Goal: Task Accomplishment & Management: Manage account settings

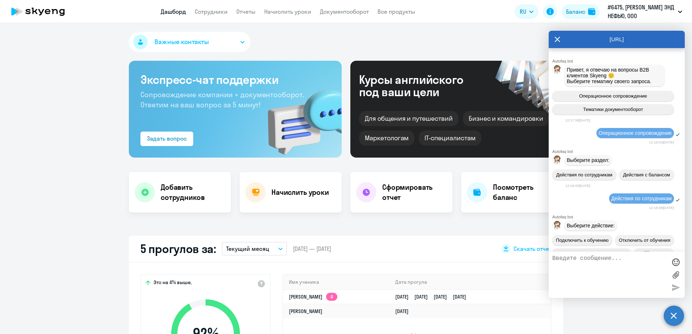
select select "30"
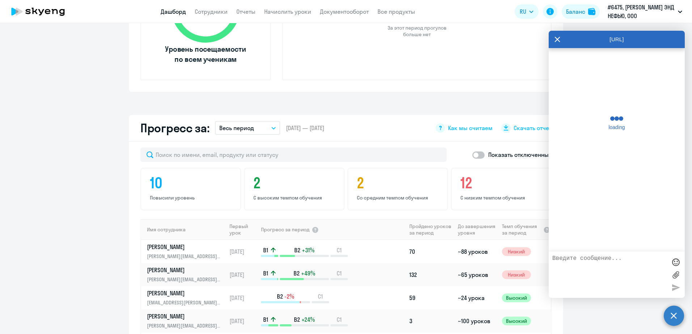
scroll to position [290, 0]
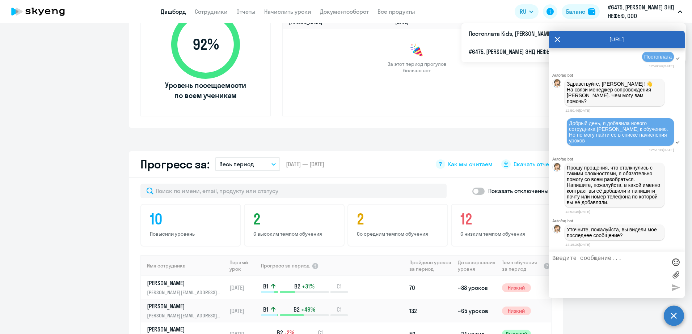
click at [616, 12] on p "#6475, [PERSON_NAME] ЭНД НЕФЬЮ, ООО" at bounding box center [641, 11] width 67 height 17
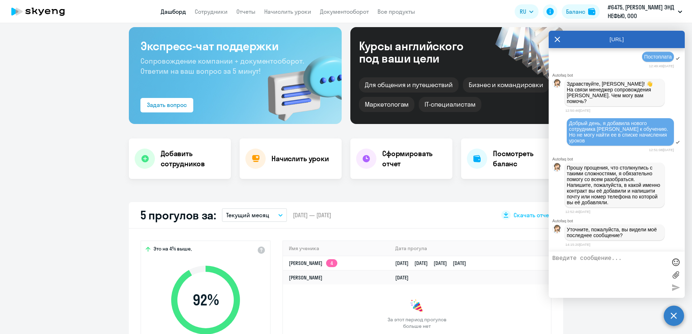
scroll to position [0, 0]
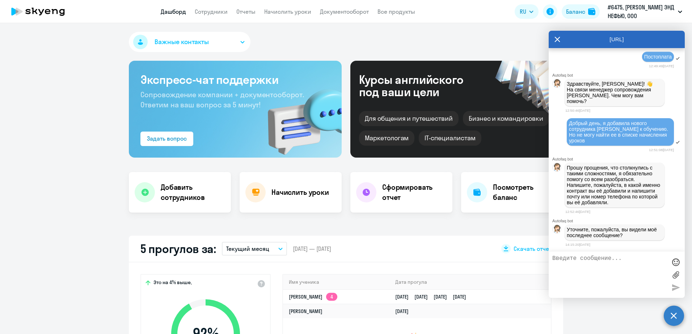
drag, startPoint x: 586, startPoint y: 40, endPoint x: 448, endPoint y: 45, distance: 137.6
click at [448, 45] on body "Дашборд Сотрудники Отчеты Начислить уроки Документооборот Все продукты Дашборд …" at bounding box center [346, 167] width 692 height 334
click at [480, 40] on div "Важные контакты" at bounding box center [346, 43] width 434 height 23
click at [557, 39] on icon at bounding box center [557, 39] width 5 height 5
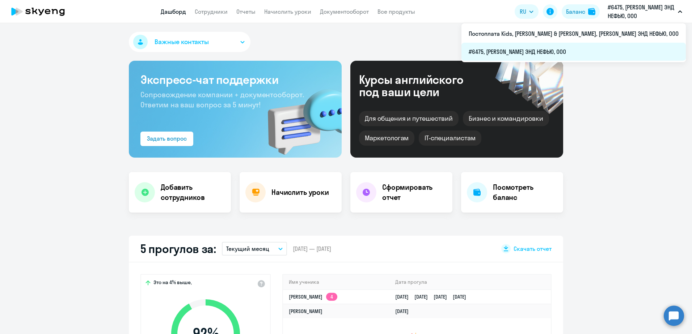
click at [596, 55] on li "#6475, [PERSON_NAME] ЭНД НЕФЬЮ, ООО" at bounding box center [574, 52] width 224 height 18
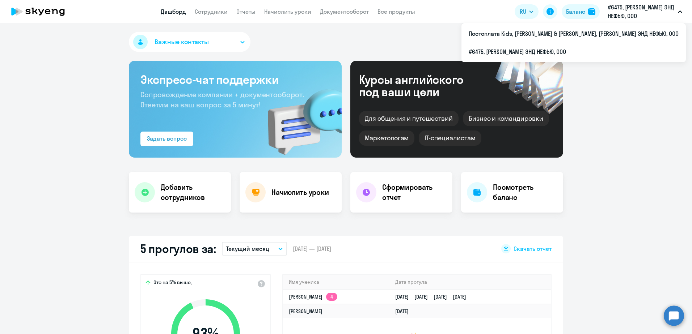
drag, startPoint x: 606, startPoint y: 7, endPoint x: 660, endPoint y: 5, distance: 53.2
click at [660, 5] on button "#6475, [PERSON_NAME] ЭНД НЕФЬЮ, ООО" at bounding box center [645, 11] width 82 height 17
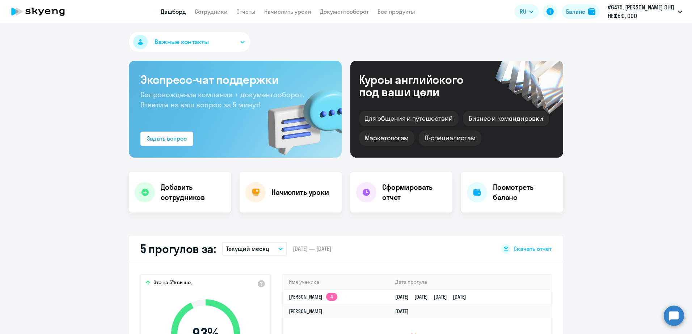
drag, startPoint x: 645, startPoint y: 6, endPoint x: 533, endPoint y: 42, distance: 117.6
click at [533, 42] on div "Важные контакты" at bounding box center [346, 43] width 434 height 23
select select "30"
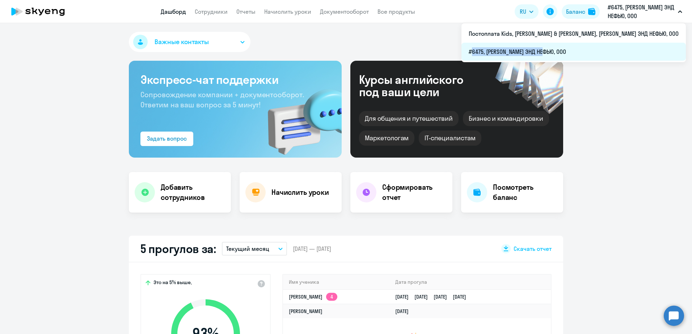
drag, startPoint x: 532, startPoint y: 54, endPoint x: 606, endPoint y: 55, distance: 73.9
click at [606, 55] on li "#6475, [PERSON_NAME] ЭНД НЕФЬЮ, ООО" at bounding box center [574, 52] width 224 height 18
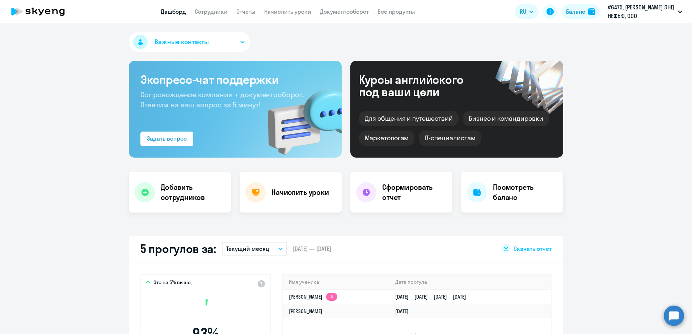
copy span "#6475, [PERSON_NAME] ЭНД НЕФЬЮ, ООО"
click at [675, 313] on circle at bounding box center [674, 316] width 20 height 20
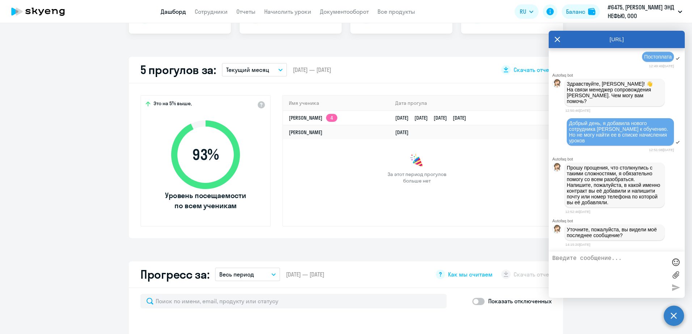
scroll to position [290, 0]
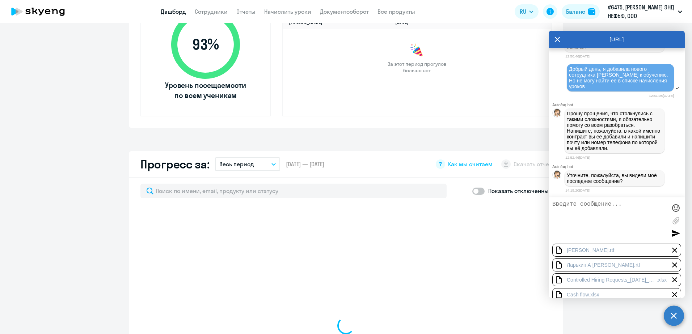
click at [557, 155] on div "Прошу прощения, что столкнулись с такими сложностями, я обязательно помогу со в…" at bounding box center [617, 131] width 136 height 48
click at [556, 205] on textarea at bounding box center [609, 220] width 114 height 39
select select "30"
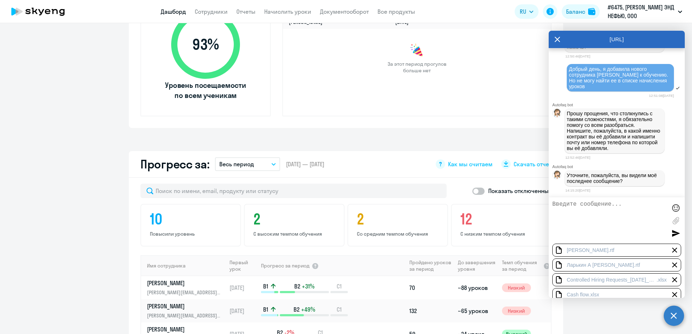
click at [671, 249] on div at bounding box center [674, 250] width 9 height 9
click at [670, 252] on div at bounding box center [674, 250] width 9 height 9
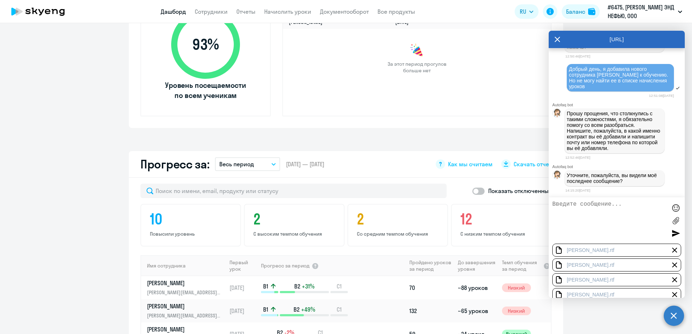
click at [670, 252] on div at bounding box center [674, 250] width 9 height 9
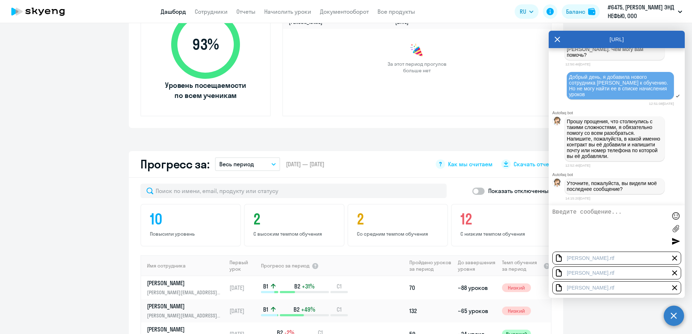
click at [674, 259] on div at bounding box center [674, 258] width 9 height 9
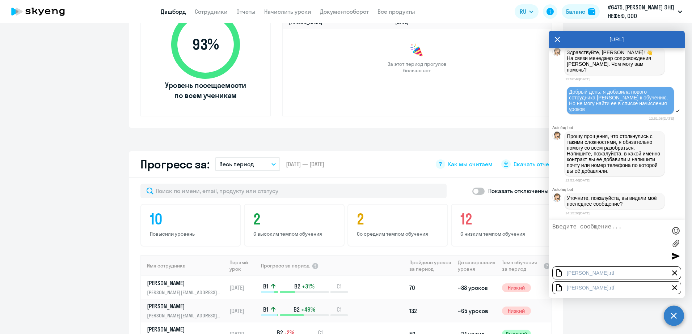
click at [673, 273] on div at bounding box center [674, 273] width 9 height 9
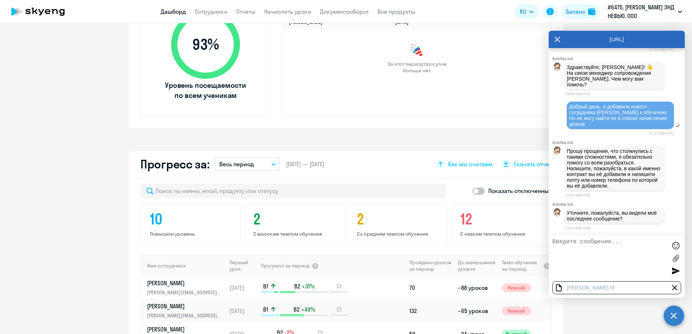
click at [675, 287] on div at bounding box center [674, 288] width 9 height 9
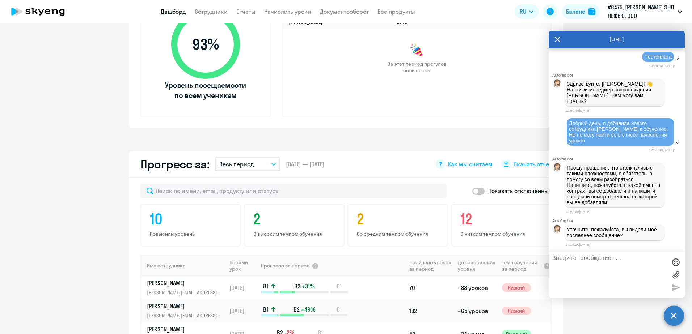
click at [611, 269] on textarea at bounding box center [609, 275] width 114 height 39
type textarea "l"
type textarea "договор 6475, [PERSON_NAME] [PERSON_NAME]"
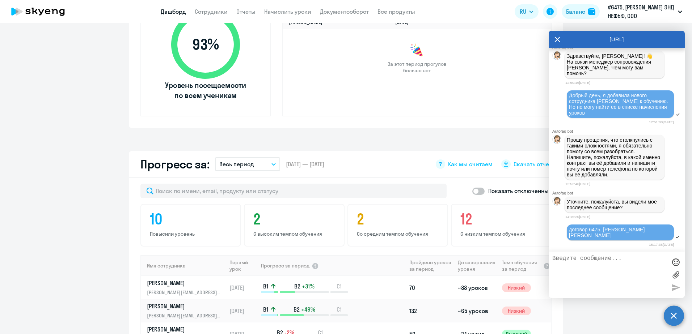
click at [618, 279] on textarea at bounding box center [609, 275] width 114 height 39
paste textarea "[PERSON_NAME][EMAIL_ADDRESS][PERSON_NAME][DOMAIN_NAME]"
type textarea "[PERSON_NAME][EMAIL_ADDRESS][PERSON_NAME][DOMAIN_NAME]"
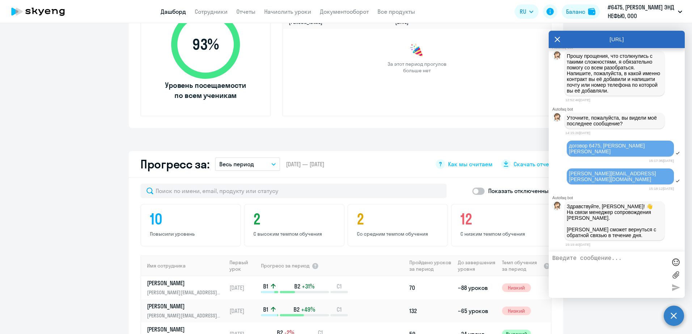
scroll to position [2569, 0]
drag, startPoint x: 570, startPoint y: 95, endPoint x: 609, endPoint y: 110, distance: 41.6
click at [609, 32] on div "Добрый день, я добавила нового сотрудника [PERSON_NAME] к обучению. Но не могу …" at bounding box center [620, 20] width 103 height 23
copy span "Добрый день, я добавила нового сотрудника [PERSON_NAME] к обучению. Но не могу …"
click at [624, 267] on textarea at bounding box center [609, 275] width 114 height 39
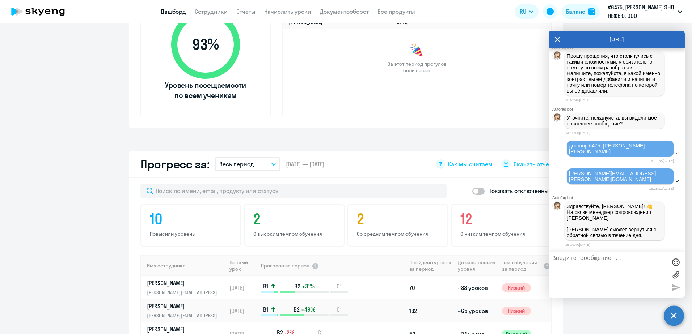
paste textarea "Добрый день, я добавила нового сотрудника [PERSON_NAME] к обучению. Но не могу …"
click at [598, 258] on textarea "Добрый день, я добавила нового сотрудника [PERSON_NAME] к обучению. Но не могу …" at bounding box center [609, 275] width 114 height 39
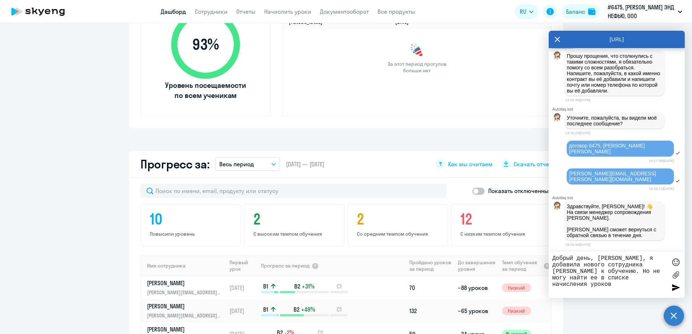
type textarea "Добрый день, [PERSON_NAME], я добавила нового сотрудника [PERSON_NAME] к обучен…"
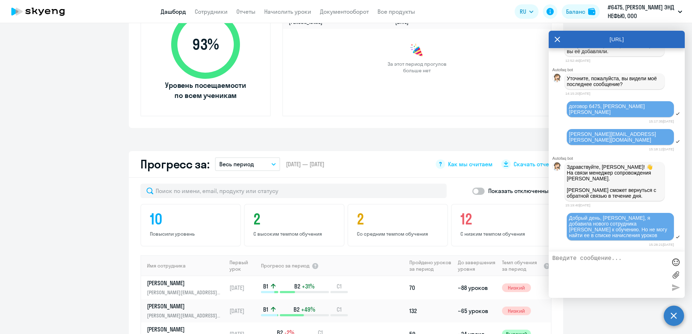
scroll to position [2681, 0]
drag, startPoint x: 591, startPoint y: 118, endPoint x: 669, endPoint y: 118, distance: 78.2
click at [669, 118] on div "договор 6475, [PERSON_NAME] [PERSON_NAME]" at bounding box center [617, 110] width 136 height 18
copy span "договор 6475, [PERSON_NAME] [PERSON_NAME]"
click at [582, 269] on textarea at bounding box center [609, 275] width 114 height 39
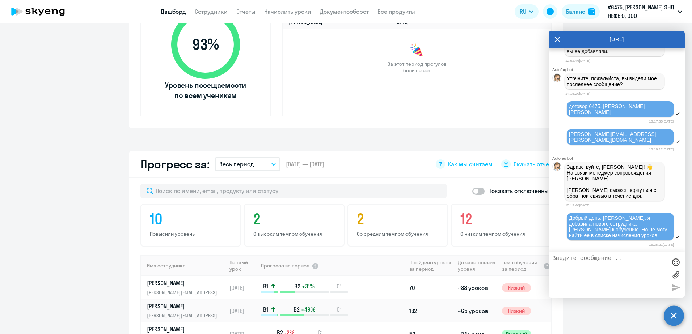
paste textarea "договор 6475, [PERSON_NAME] [PERSON_NAME]"
type textarea "договор 6475, [PERSON_NAME] [PERSON_NAME]"
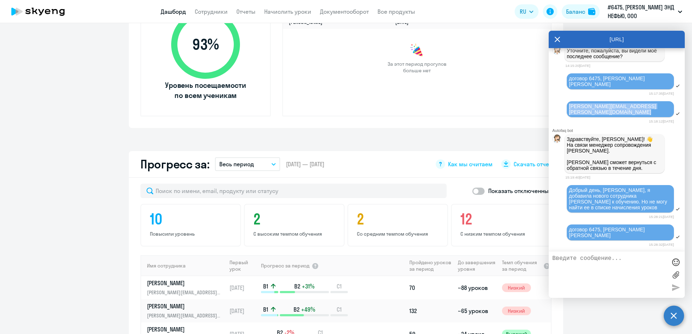
drag, startPoint x: 589, startPoint y: 116, endPoint x: 671, endPoint y: 118, distance: 81.8
click at [671, 118] on div "[PERSON_NAME][EMAIL_ADDRESS][PERSON_NAME][DOMAIN_NAME]" at bounding box center [617, 110] width 136 height 18
copy span "[PERSON_NAME][EMAIL_ADDRESS][PERSON_NAME][DOMAIN_NAME]"
click at [605, 265] on textarea at bounding box center [609, 275] width 114 height 39
paste textarea "[PERSON_NAME][EMAIL_ADDRESS][PERSON_NAME][DOMAIN_NAME]"
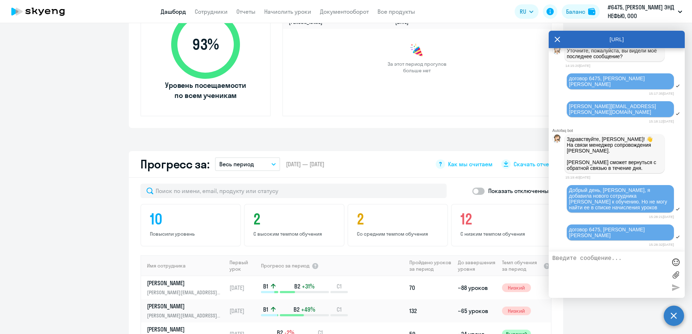
type textarea "[PERSON_NAME][EMAIL_ADDRESS][PERSON_NAME][DOMAIN_NAME]"
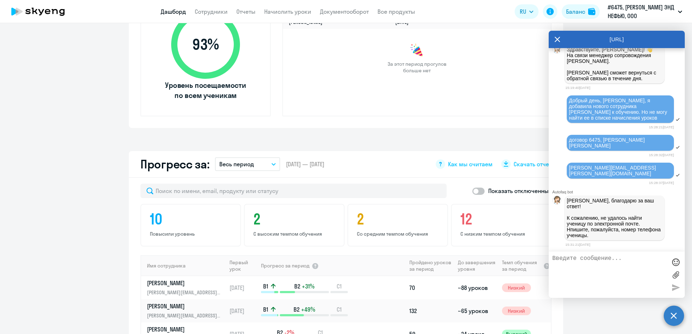
scroll to position [2782, 0]
click at [576, 278] on textarea at bounding box center [609, 275] width 114 height 39
click at [569, 260] on textarea at bounding box center [609, 275] width 114 height 39
paste textarea "89197761392"
type textarea "89197761392"
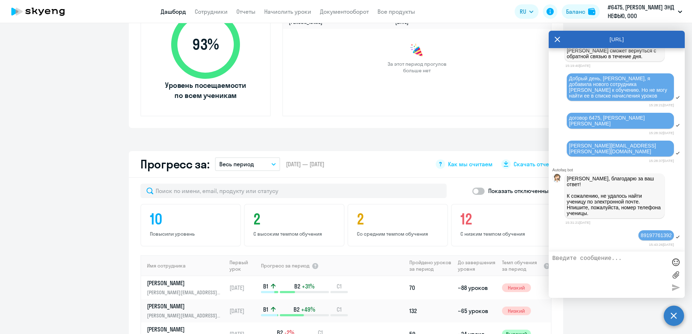
scroll to position [2804, 0]
click at [222, 11] on link "Сотрудники" at bounding box center [211, 11] width 33 height 7
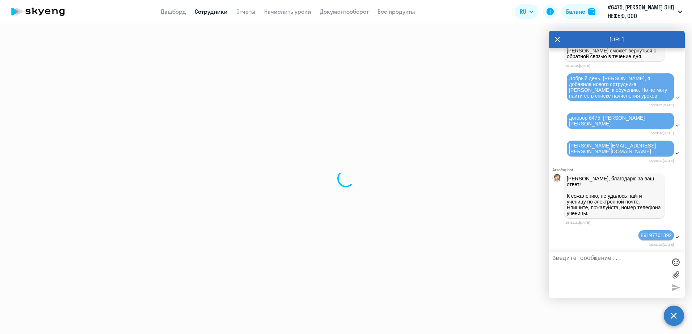
select select "30"
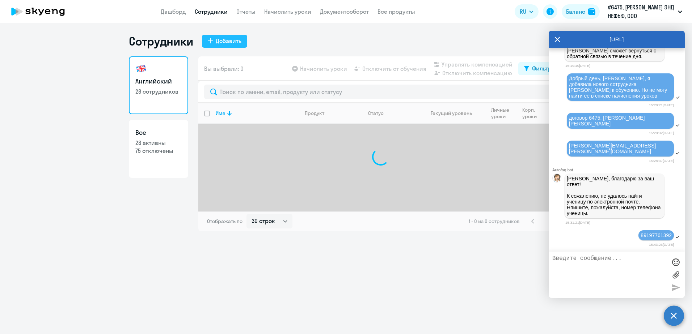
click at [225, 41] on div "Добавить" at bounding box center [229, 41] width 26 height 9
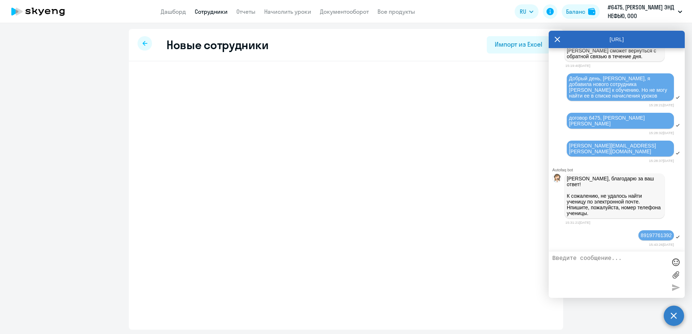
select select "english_adult_not_native_speaker"
select select "3"
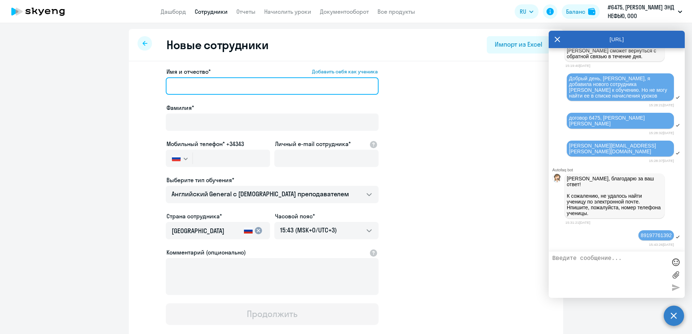
click at [230, 85] on input "Имя и отчество* Добавить себя как ученика" at bounding box center [272, 85] width 213 height 17
type input "b"
type input "[PERSON_NAME]"
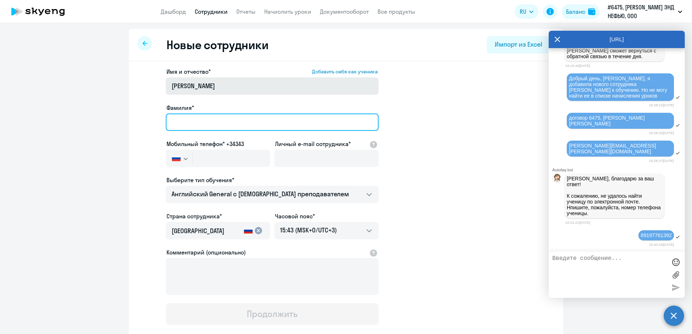
type input "[PERSON_NAME]"
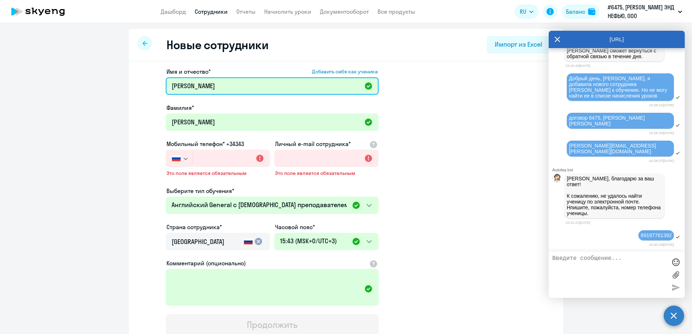
drag, startPoint x: 210, startPoint y: 88, endPoint x: 50, endPoint y: 88, distance: 160.7
click at [50, 88] on ng-component "Новые сотрудники Импорт из Excel Имя и отчество* Добавить себя как ученика [PER…" at bounding box center [346, 210] width 692 height 362
type input "[PERSON_NAME]"
click at [146, 86] on app-new-student-form "Имя и отчество* Добавить себя как ученика [PERSON_NAME]* [PERSON_NAME] Мобильны…" at bounding box center [345, 201] width 411 height 269
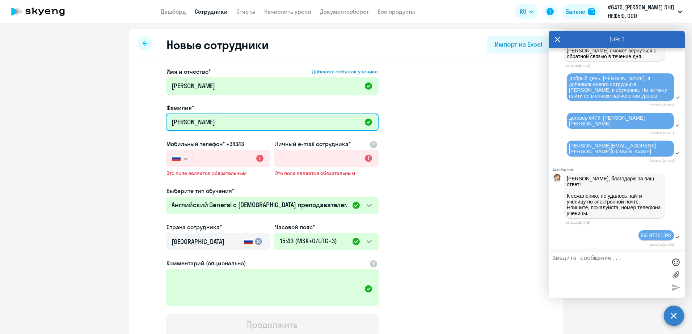
drag, startPoint x: 210, startPoint y: 125, endPoint x: 101, endPoint y: 125, distance: 109.0
click at [101, 125] on ng-component "Новые сотрудники Импорт из Excel Имя и отчество* Добавить себя как ученика [PER…" at bounding box center [346, 210] width 692 height 362
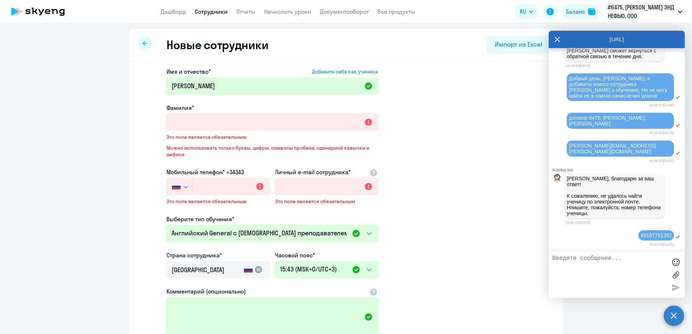
click at [179, 189] on button "button" at bounding box center [179, 186] width 27 height 17
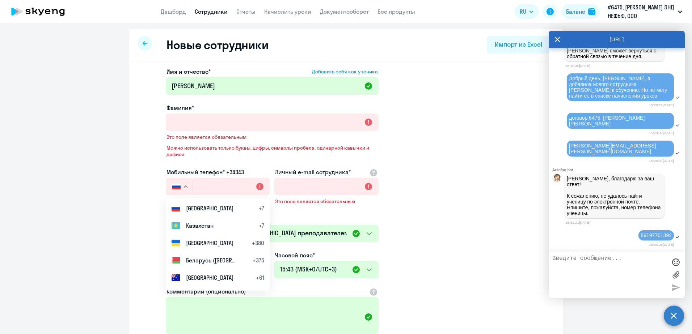
click at [179, 189] on button "button" at bounding box center [179, 186] width 27 height 17
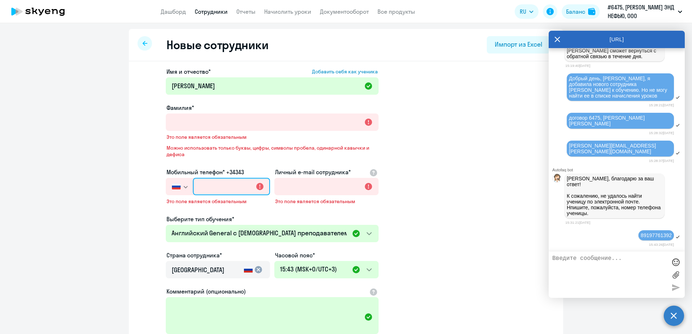
click at [210, 189] on input "text" at bounding box center [231, 186] width 77 height 17
click at [144, 43] on icon at bounding box center [145, 43] width 5 height 5
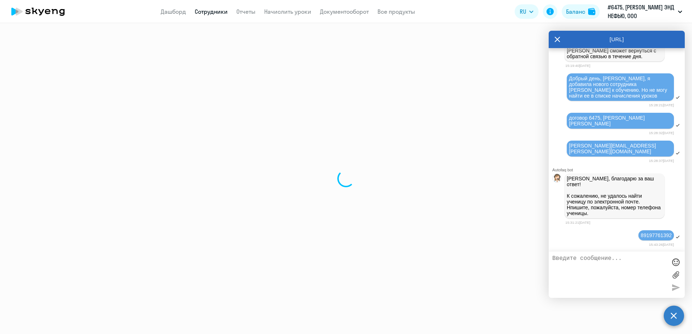
select select "30"
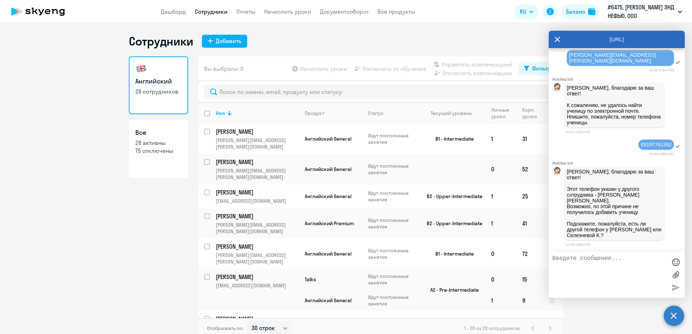
scroll to position [2883, 0]
click at [608, 268] on textarea at bounding box center [609, 275] width 114 height 39
click at [646, 259] on textarea "[PERSON_NAME] К уж ене" at bounding box center [609, 275] width 114 height 39
type textarea "[PERSON_NAME] К уже не работает у нас в компании, к сожалению. Ее корпоративный…"
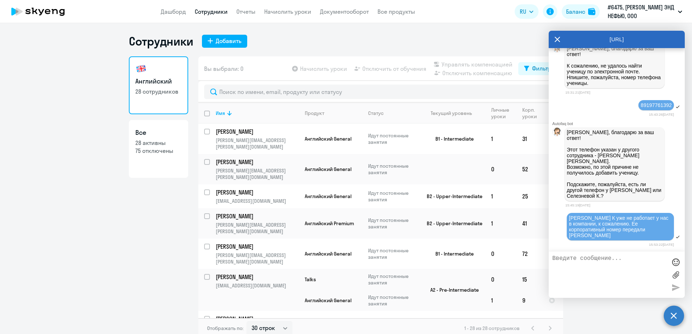
scroll to position [2917, 0]
type textarea "Можно удалить [PERSON_NAME]?"
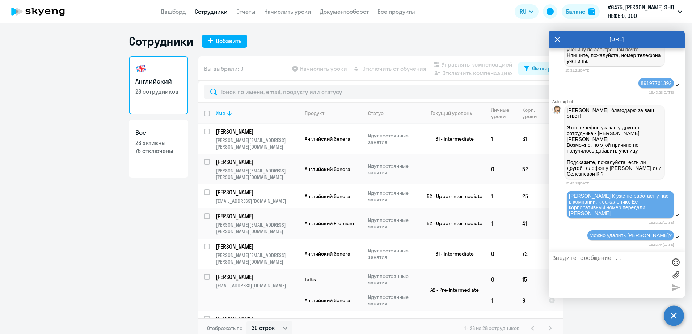
scroll to position [2989, 0]
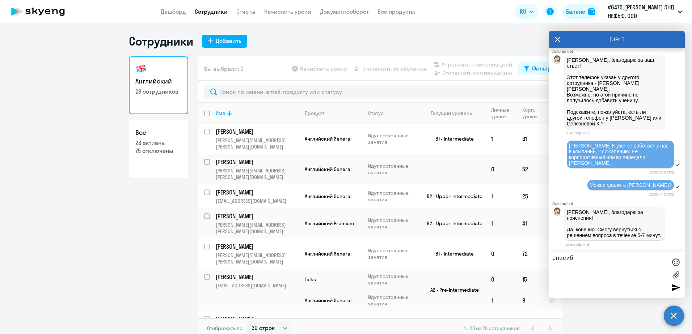
type textarea "спасибо"
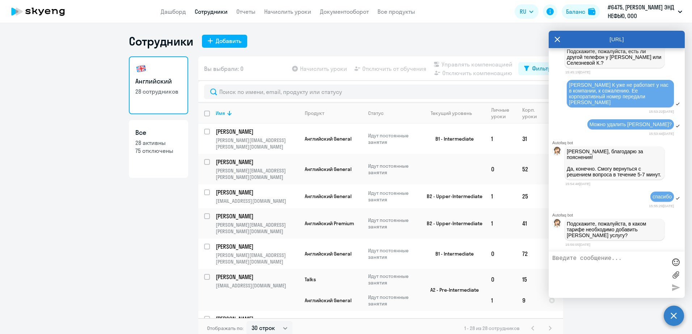
scroll to position [3077, 0]
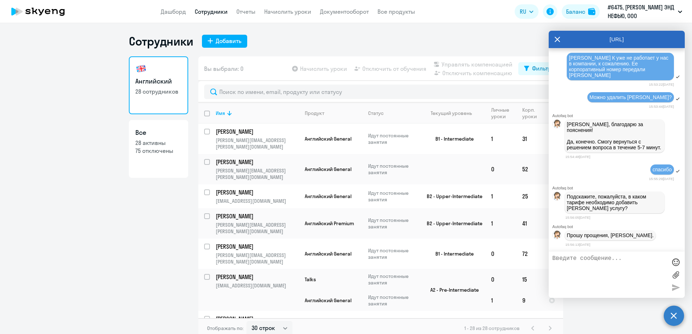
click at [618, 258] on textarea at bounding box center [609, 275] width 114 height 39
click at [340, 138] on span "Английский General" at bounding box center [328, 139] width 47 height 7
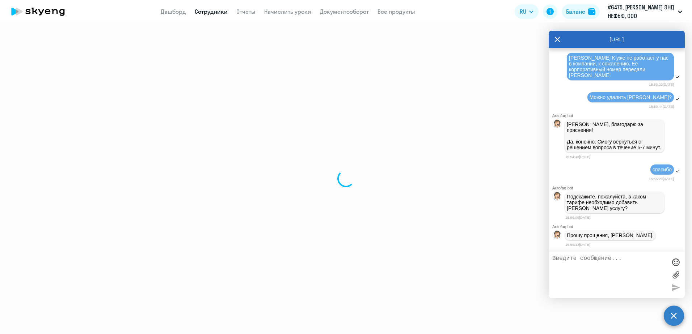
select select "english"
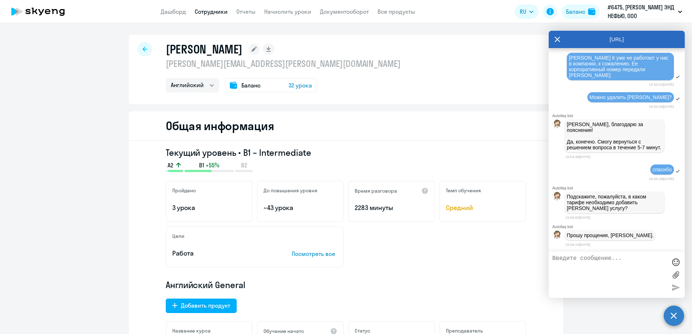
click at [143, 50] on icon at bounding box center [145, 49] width 5 height 5
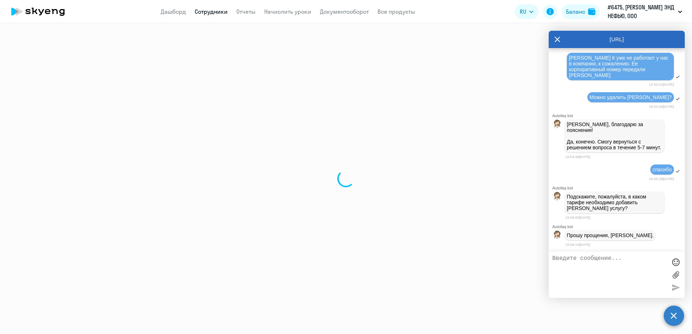
select select "30"
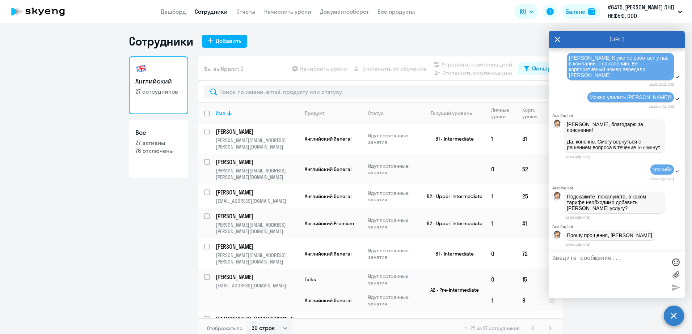
click at [635, 263] on textarea at bounding box center [609, 275] width 114 height 39
click at [585, 258] on textarea "обычный" at bounding box center [609, 275] width 114 height 39
type textarea "обычный, [DEMOGRAPHIC_DATA] General"
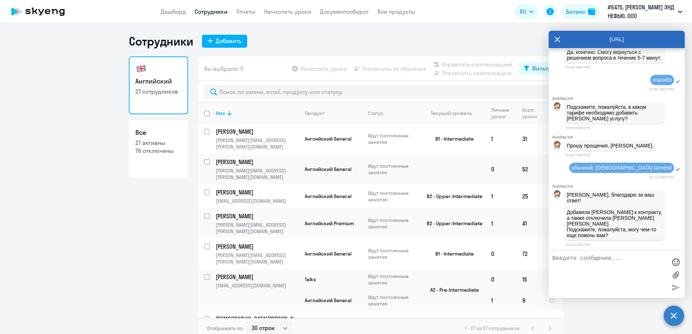
scroll to position [3155, 0]
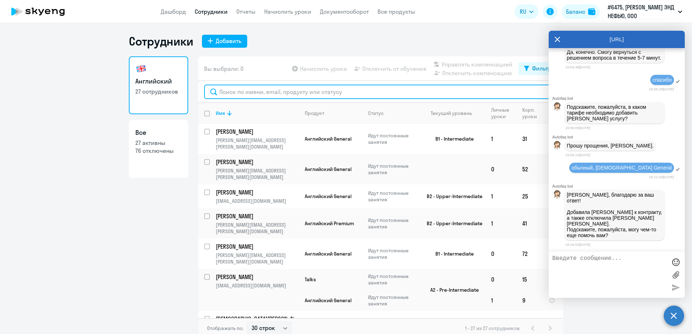
click at [229, 97] on input "text" at bounding box center [380, 92] width 353 height 14
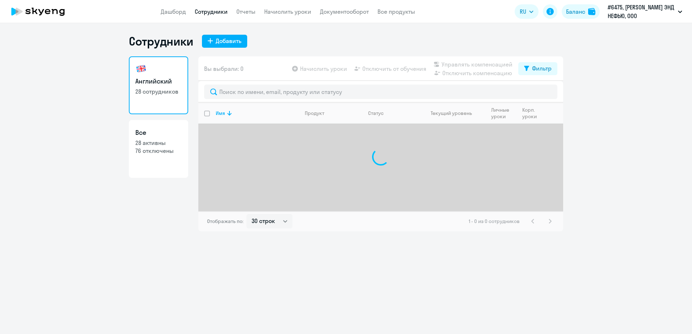
select select "30"
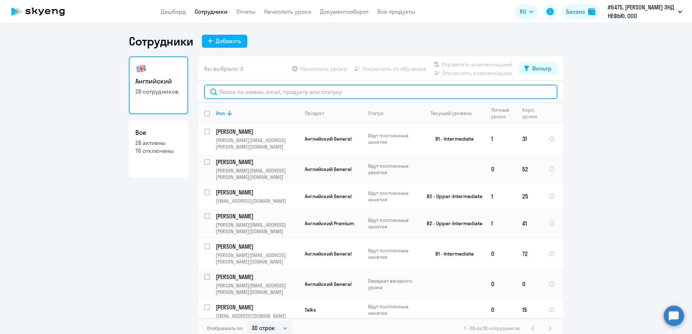
click at [256, 95] on input "text" at bounding box center [380, 92] width 353 height 14
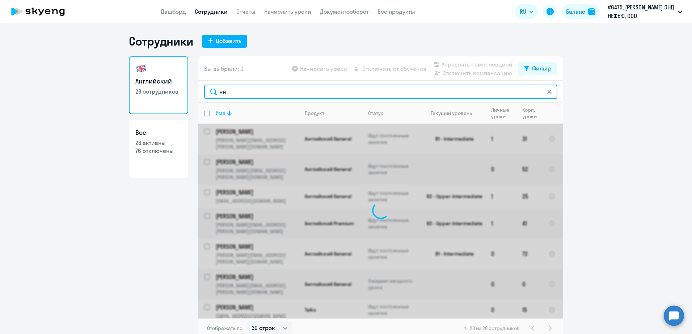
type input "н"
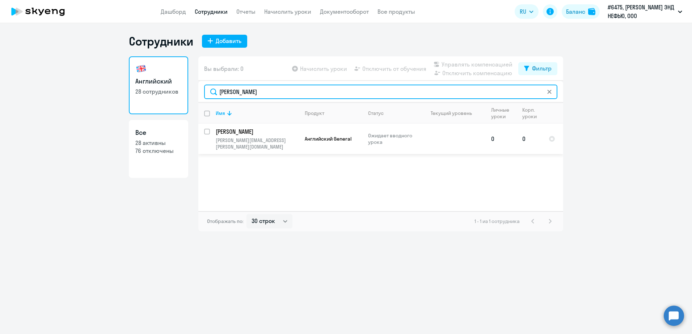
type input "[PERSON_NAME]"
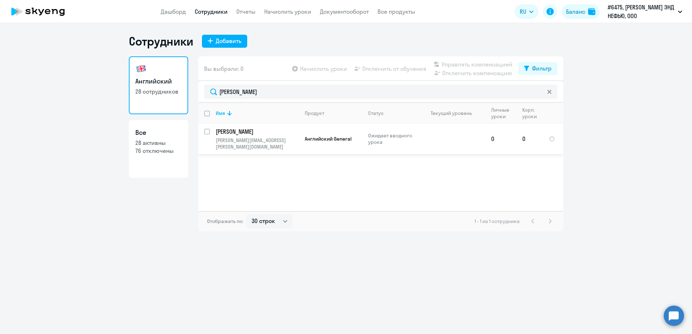
click at [309, 141] on td "Английский General" at bounding box center [330, 139] width 63 height 30
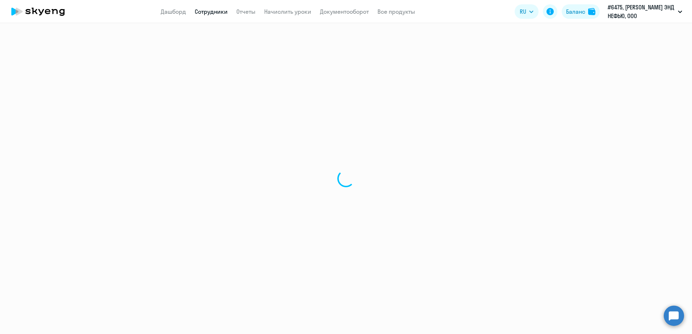
select select "english"
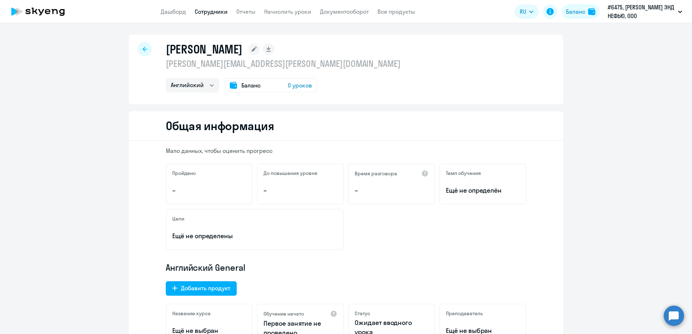
click at [296, 85] on span "0 уроков" at bounding box center [300, 85] width 24 height 9
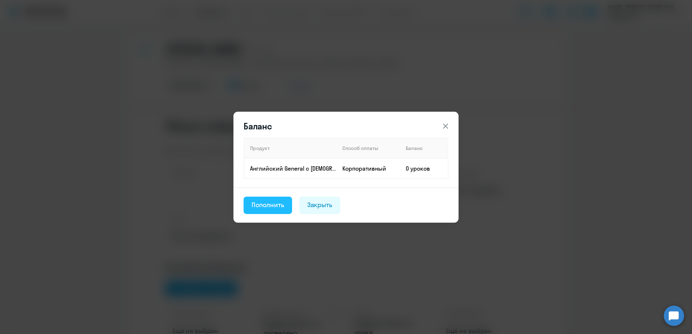
click at [275, 203] on div "Пополнить" at bounding box center [268, 205] width 33 height 9
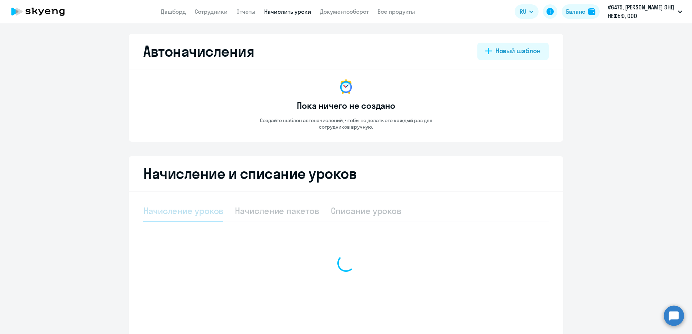
select select "10"
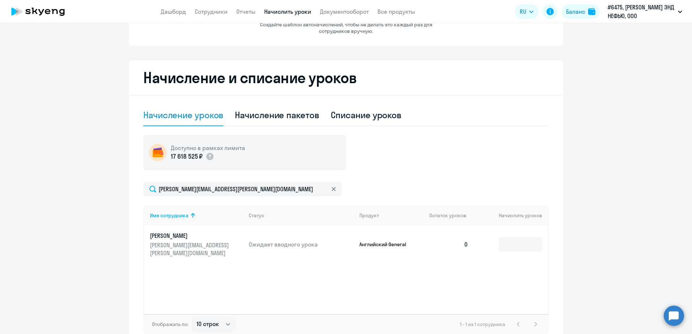
scroll to position [109, 0]
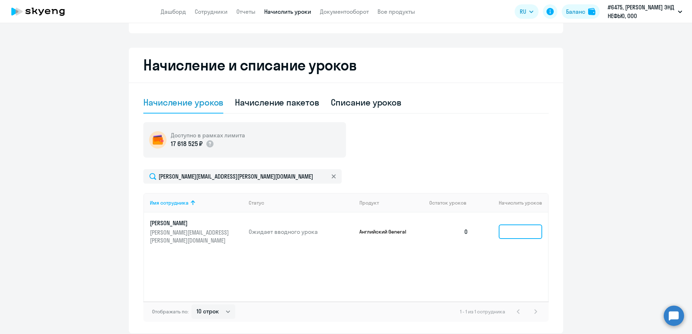
click at [515, 233] on input at bounding box center [520, 232] width 43 height 14
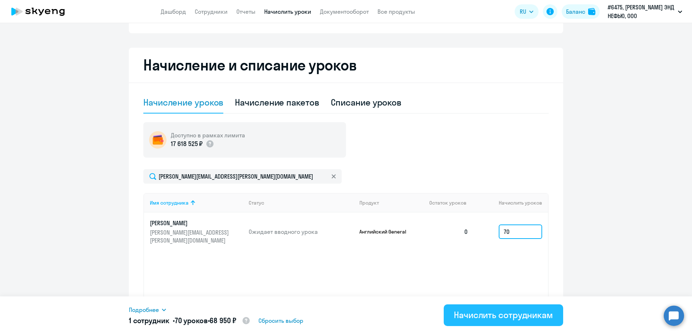
type input "70"
click at [510, 319] on div "Начислить сотрудникам" at bounding box center [503, 315] width 99 height 12
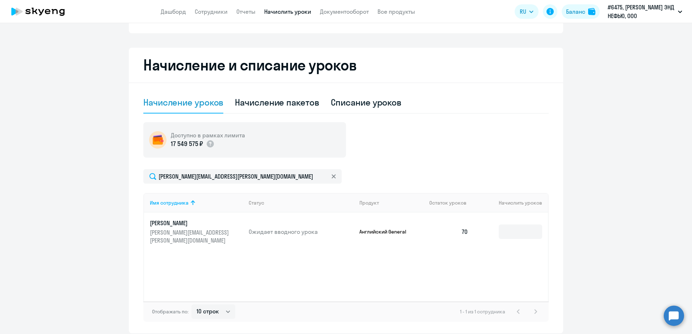
click at [679, 320] on circle at bounding box center [674, 316] width 20 height 20
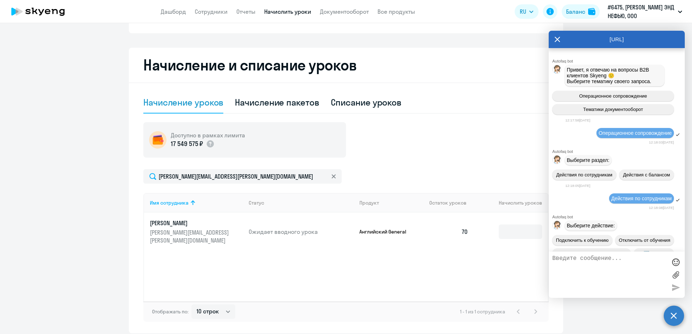
scroll to position [3147, 0]
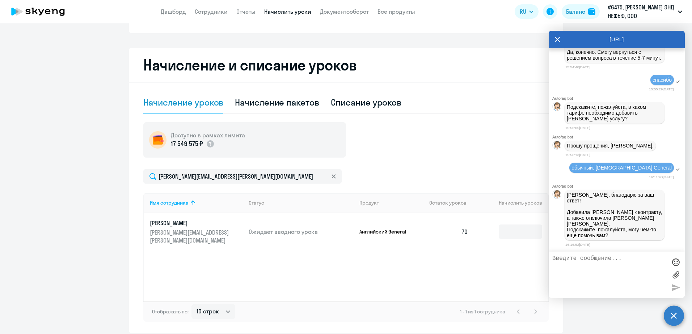
click at [572, 262] on textarea at bounding box center [609, 275] width 114 height 39
type textarea "это все, спасибо"
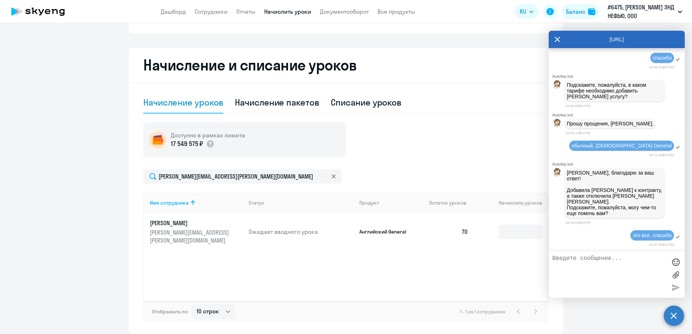
click at [193, 225] on p "Сюрова Инна Сюрову" at bounding box center [190, 223] width 81 height 8
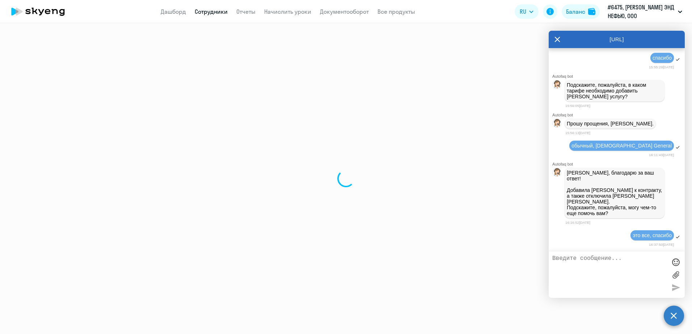
select select "english"
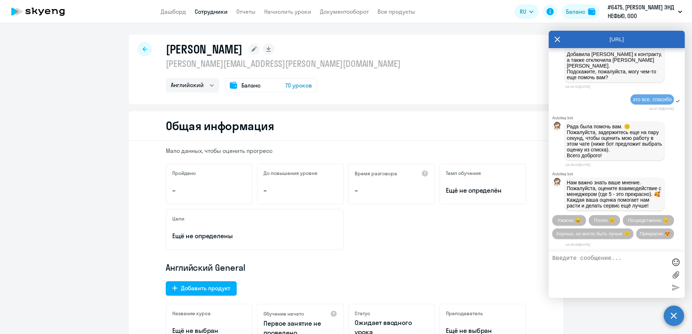
scroll to position [3343, 0]
click at [257, 51] on icon at bounding box center [254, 49] width 5 height 5
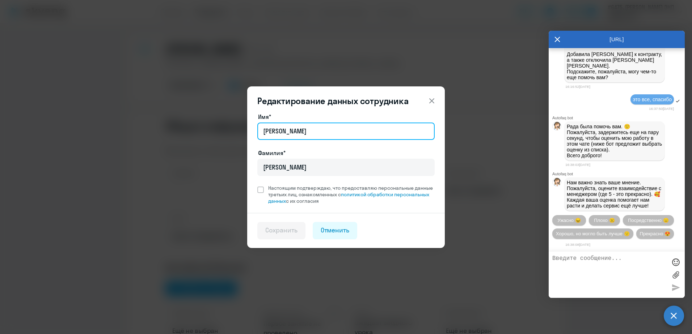
click at [300, 129] on input "Инна Сюрову" at bounding box center [345, 131] width 177 height 17
type input "[PERSON_NAME]"
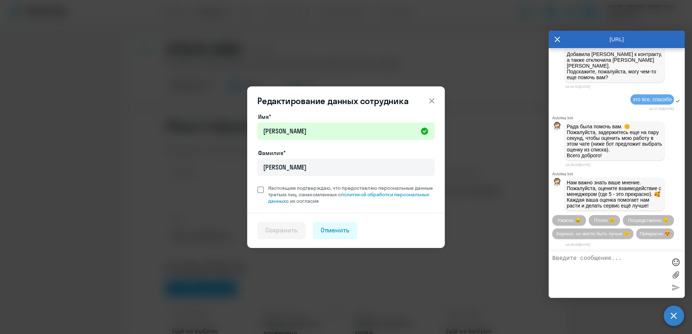
click at [258, 192] on span at bounding box center [260, 190] width 7 height 7
click at [257, 185] on input "Настоящим подтверждаю, что предоставляю персональные данные третьих лиц, ознако…" at bounding box center [257, 185] width 0 height 0
checkbox input "true"
click at [286, 232] on div "Сохранить" at bounding box center [281, 230] width 32 height 9
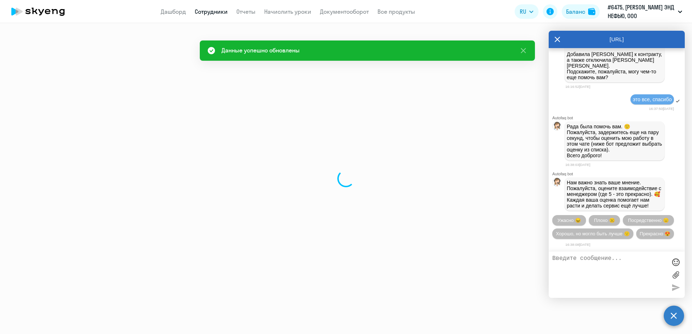
select select "english"
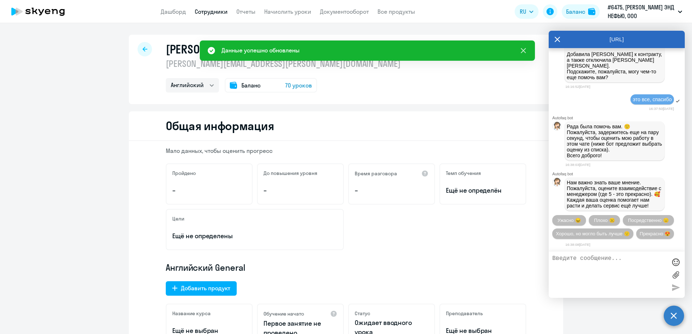
click at [523, 51] on icon at bounding box center [523, 50] width 5 height 5
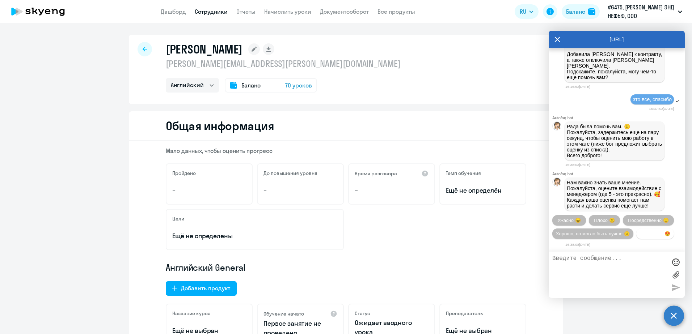
click at [636, 231] on button "Прекрасно 😍" at bounding box center [655, 234] width 38 height 10
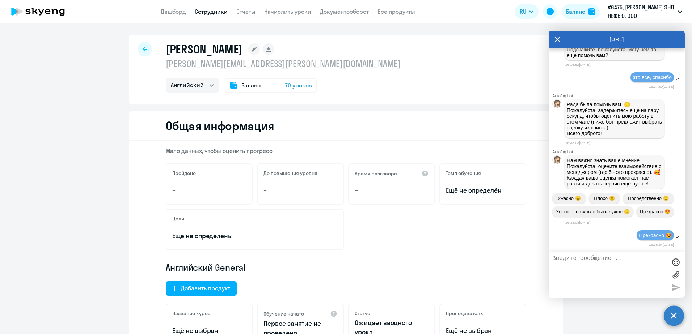
scroll to position [3416, 0]
